Goal: Navigation & Orientation: Find specific page/section

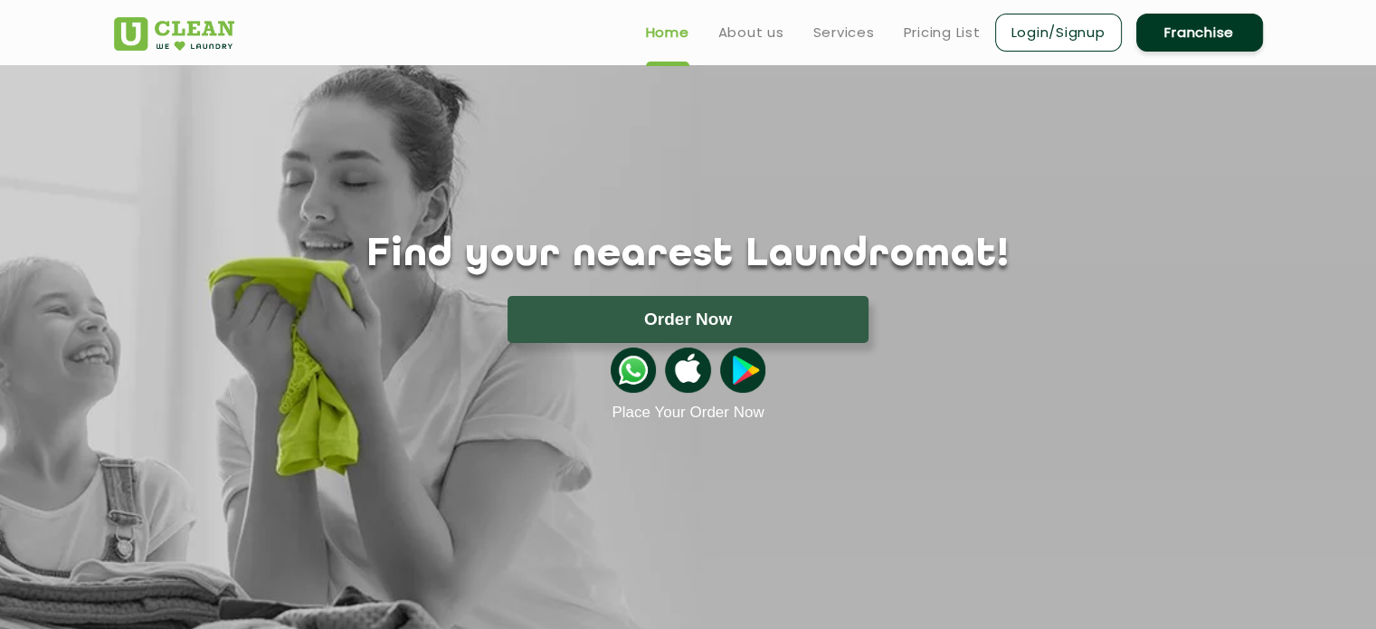
click at [556, 230] on div "Find your nearest Laundromat! Please select the location Order Now Place Your O…" at bounding box center [688, 243] width 1176 height 357
click at [501, 77] on div "Find your nearest Laundromat! Please select the location Order Now Place Your O…" at bounding box center [688, 243] width 1176 height 357
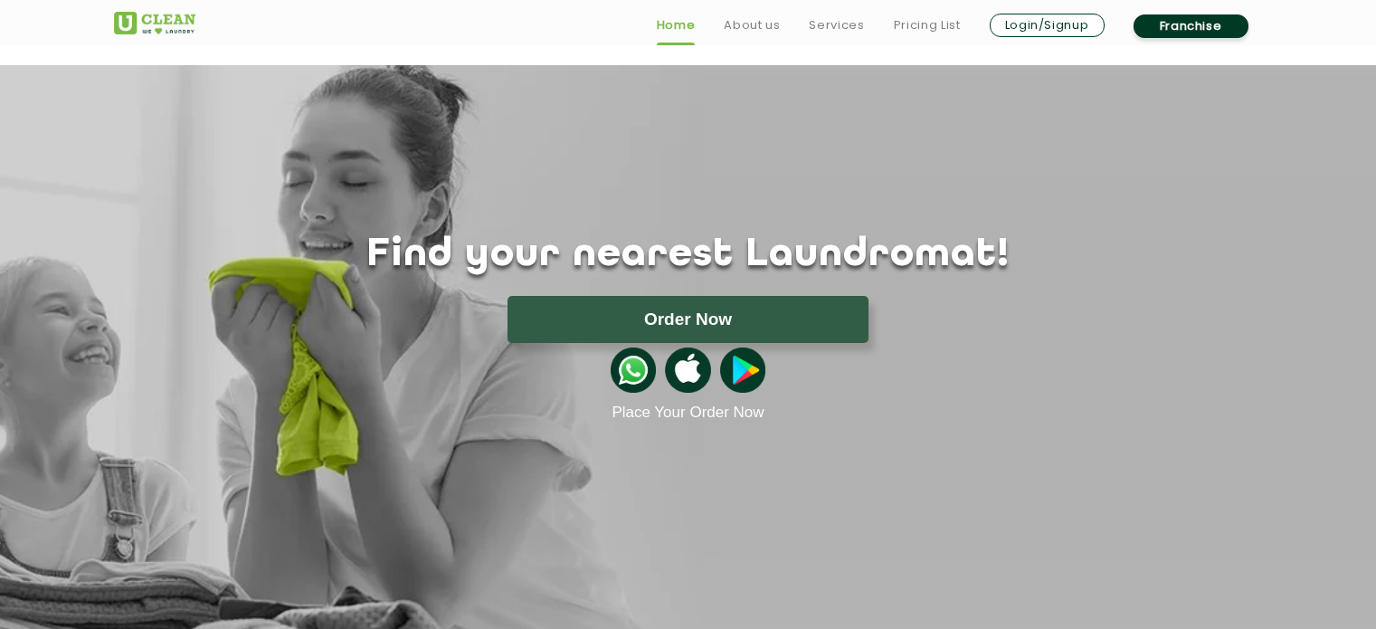
scroll to position [5183, 0]
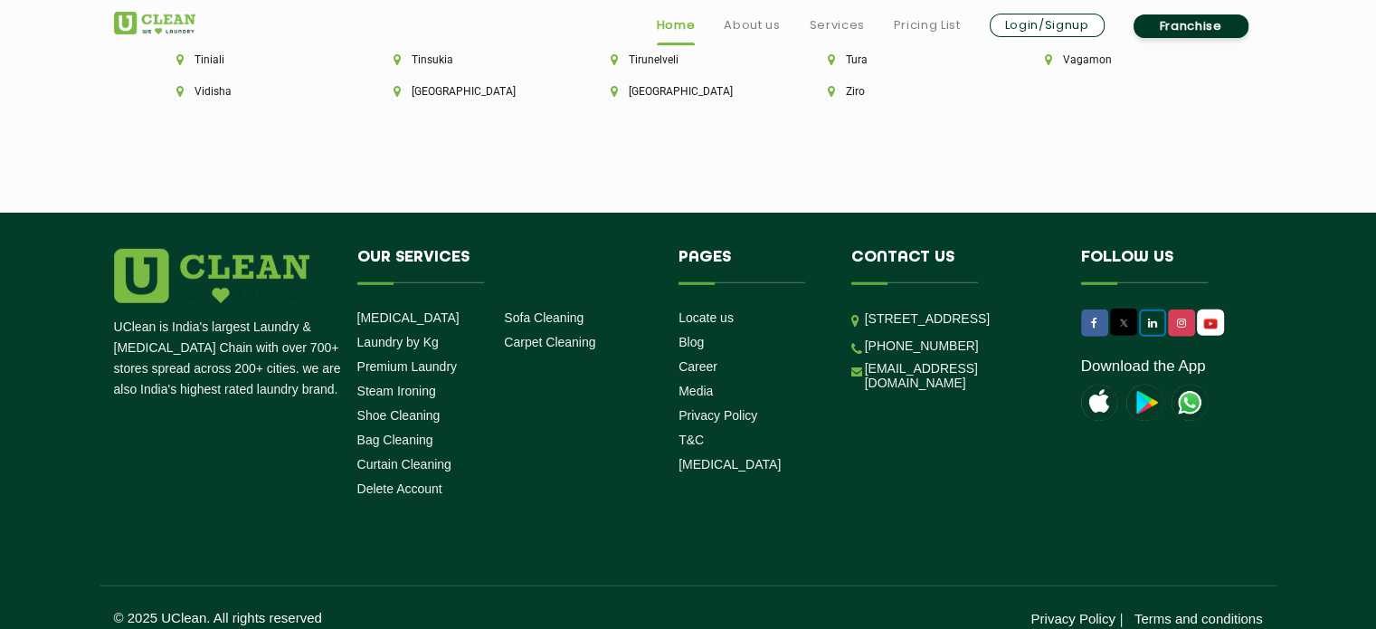
click at [1156, 316] on link at bounding box center [1152, 322] width 27 height 27
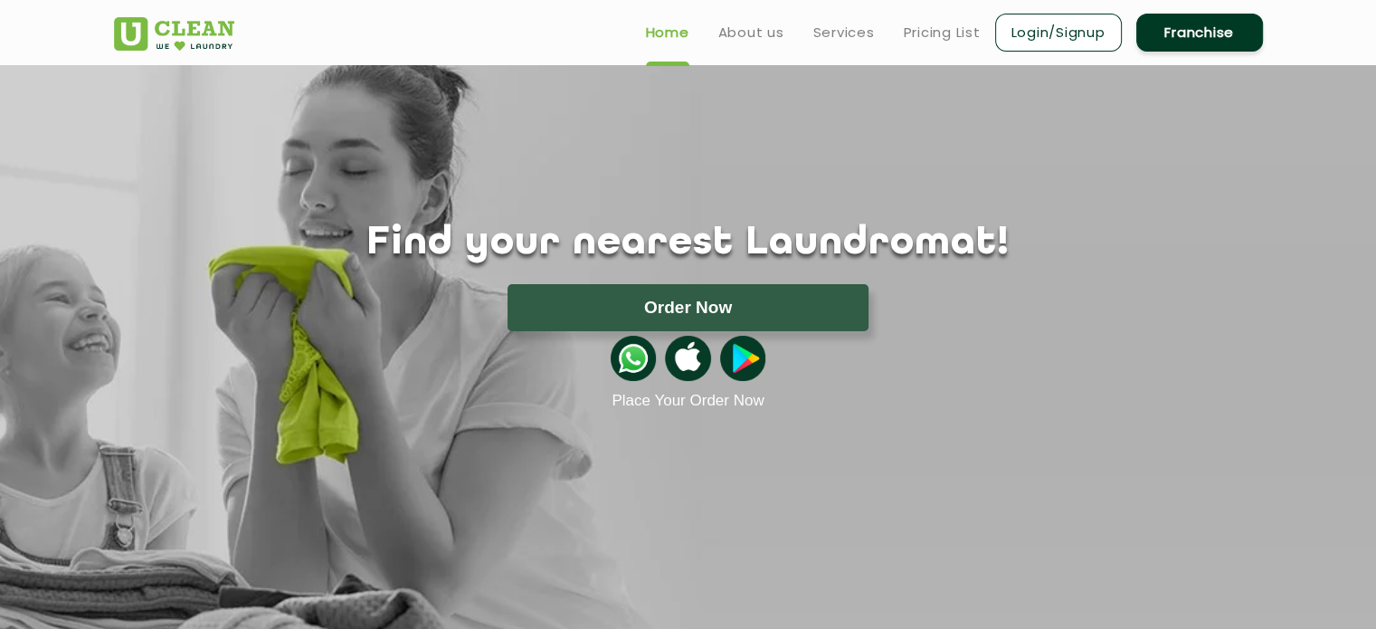
scroll to position [0, 0]
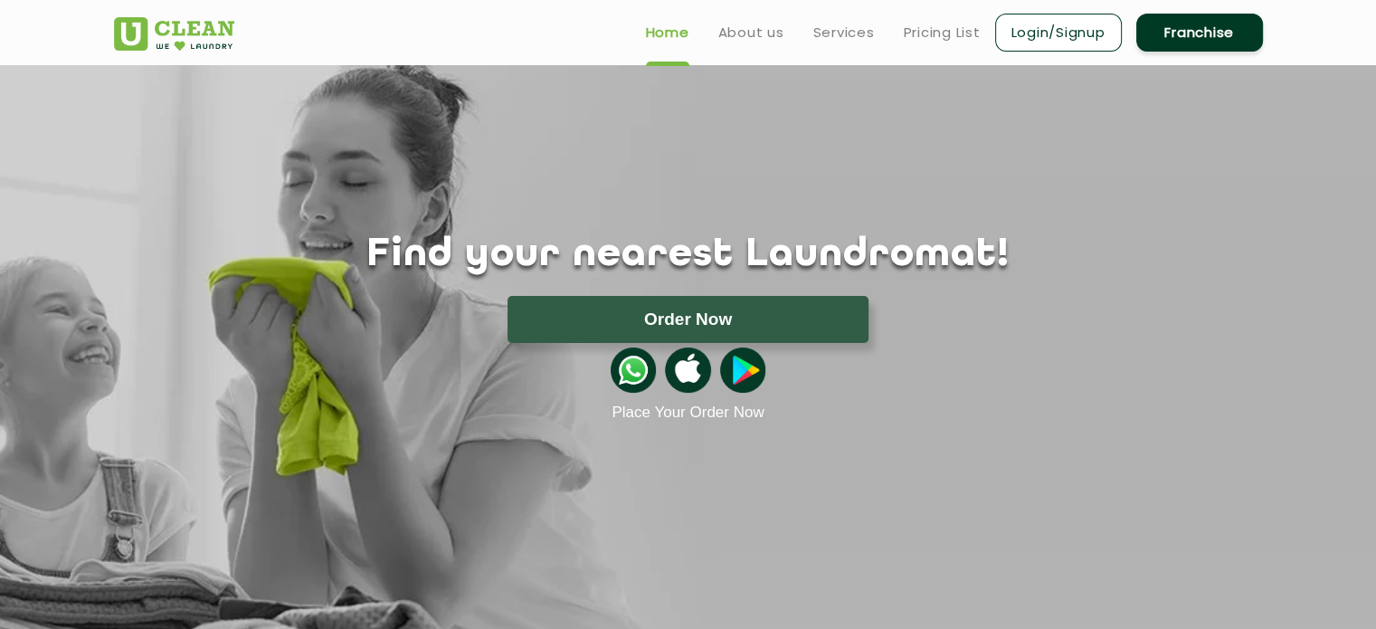
click at [214, 39] on img at bounding box center [174, 33] width 120 height 33
